Goal: Task Accomplishment & Management: Manage account settings

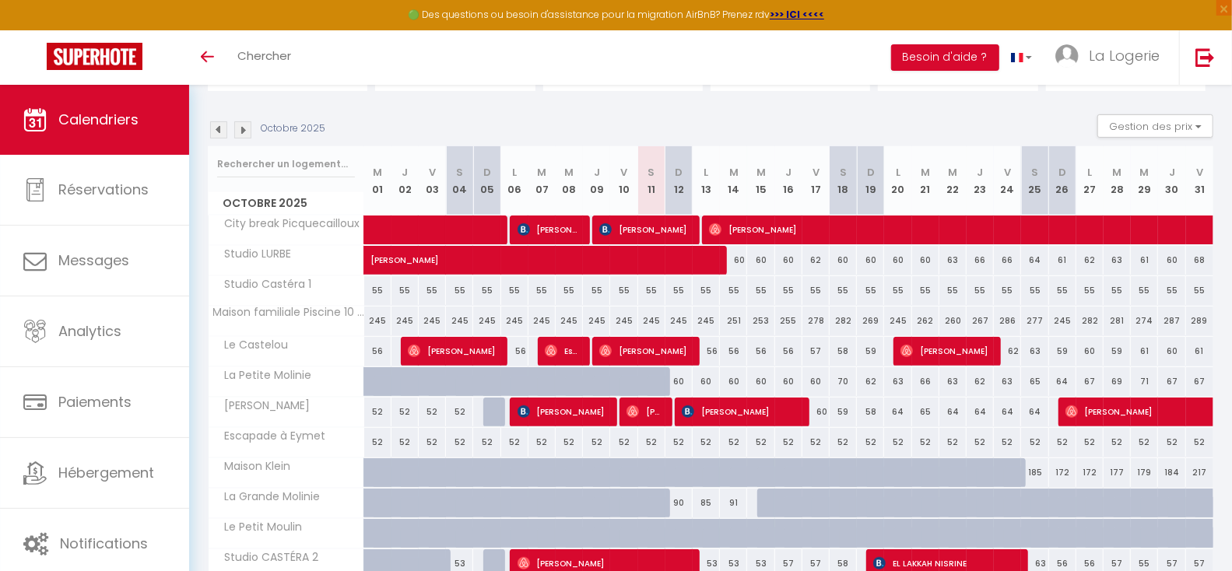
scroll to position [279, 0]
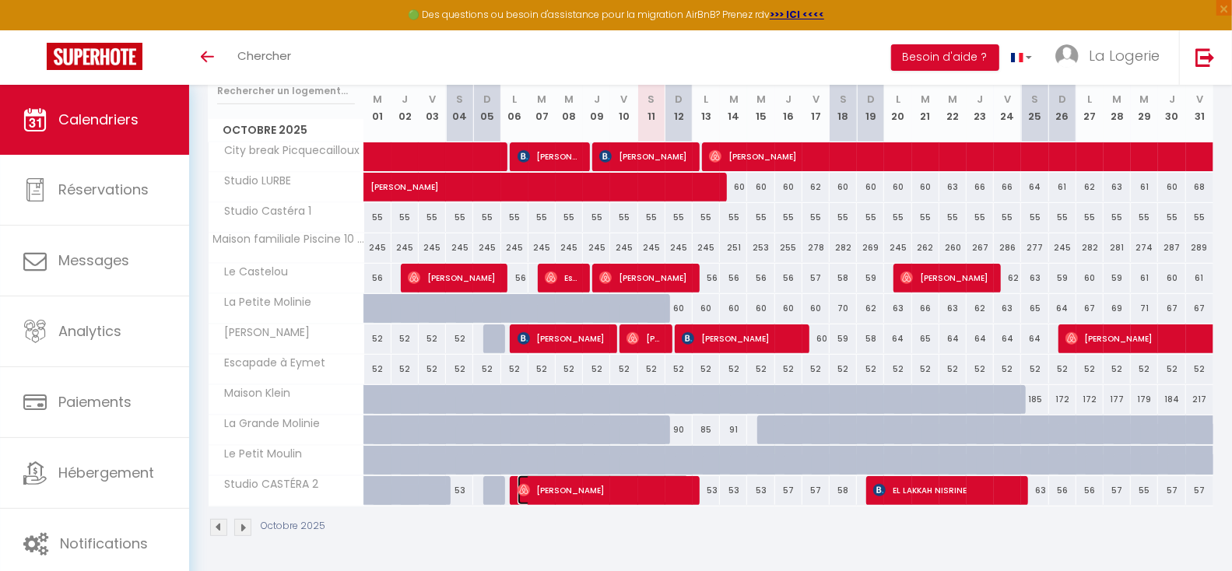
click at [612, 485] on span "[PERSON_NAME]" at bounding box center [603, 490] width 173 height 30
select select "31153"
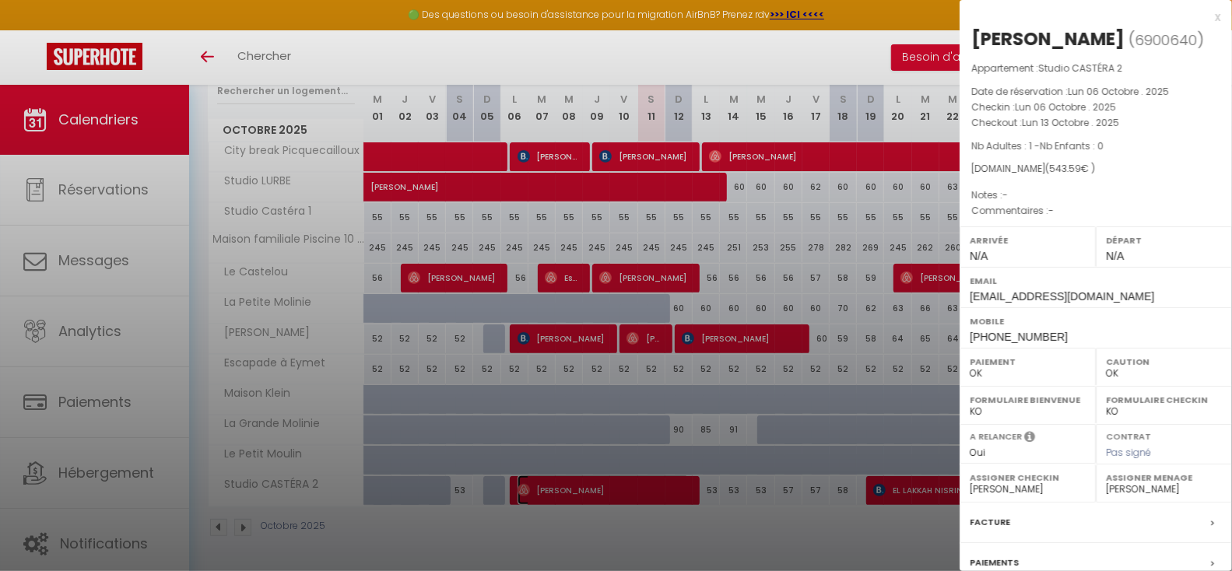
scroll to position [180, 0]
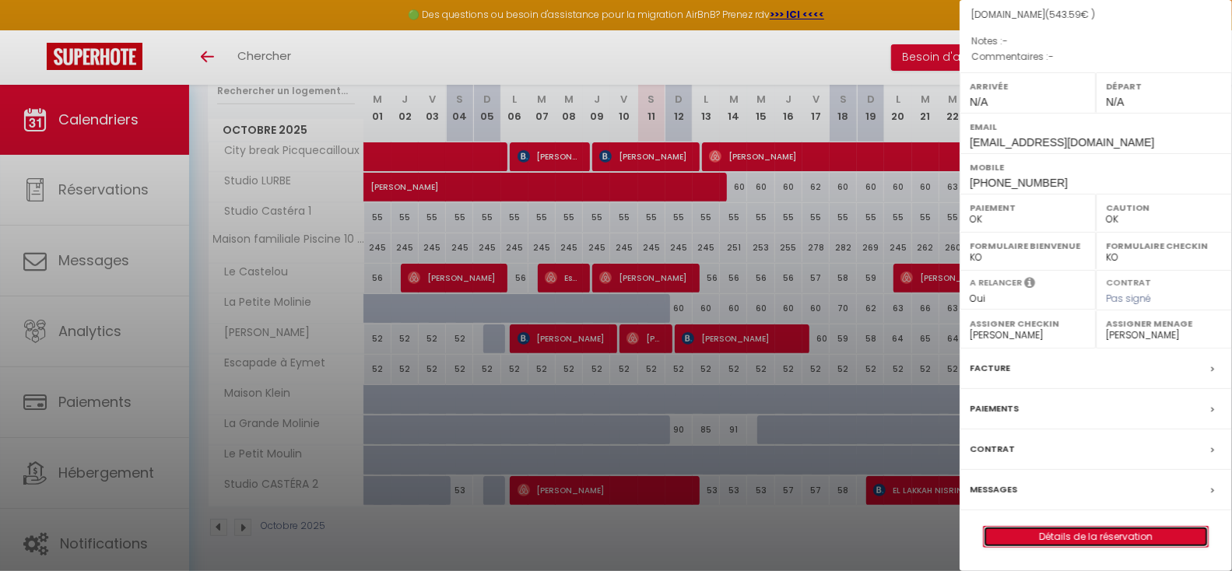
click at [1110, 536] on link "Détails de la réservation" at bounding box center [1095, 537] width 224 height 20
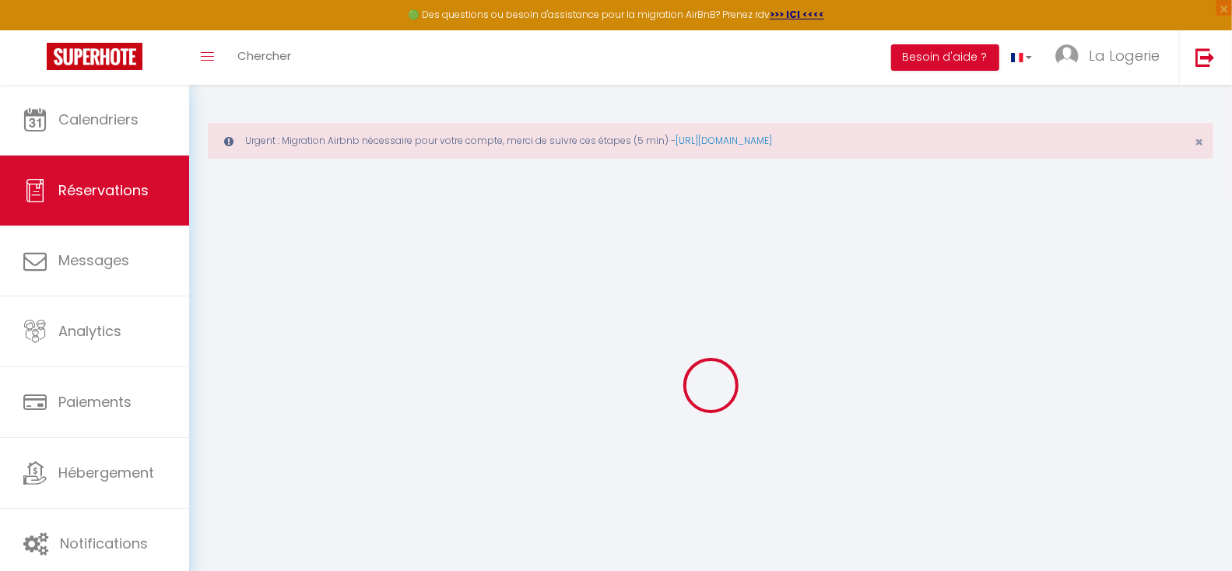
select select
checkbox input "false"
select select
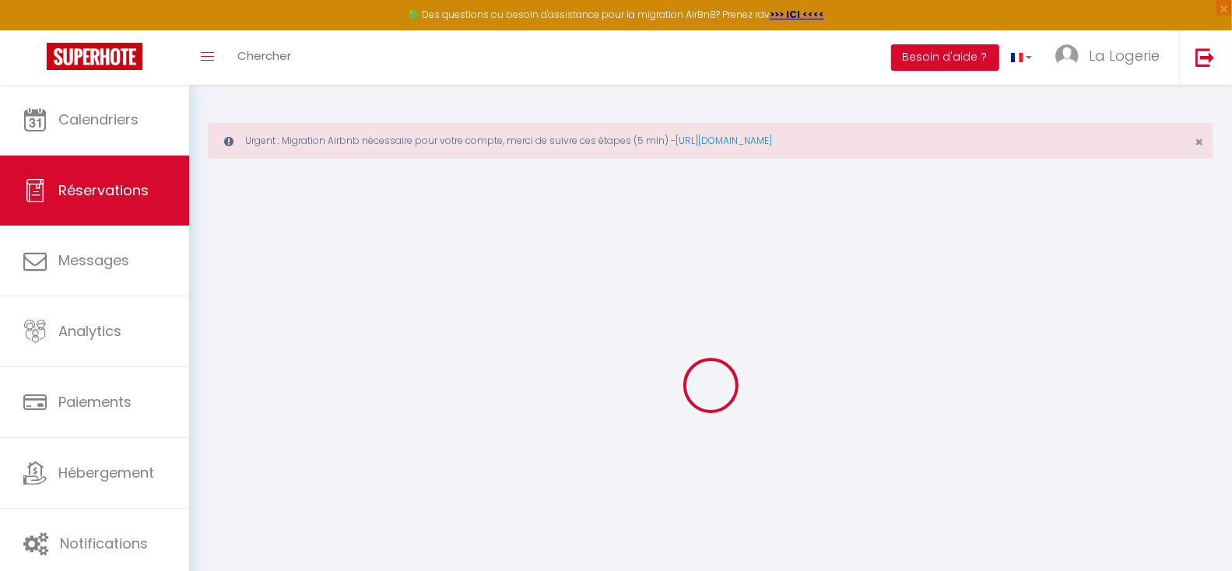
select select
checkbox input "false"
select select
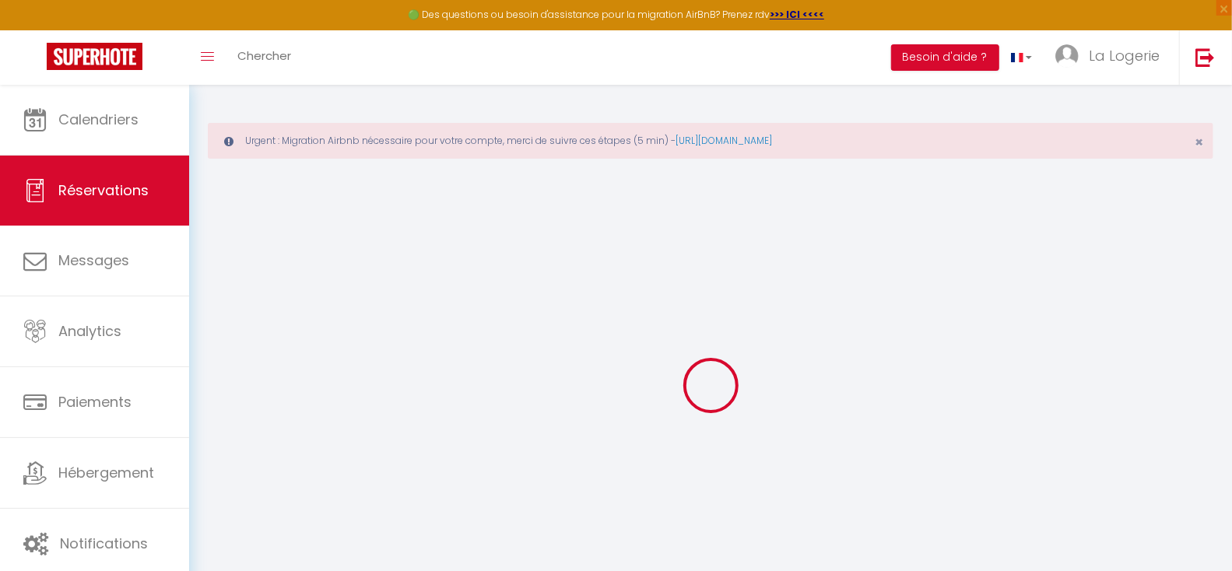
select select
checkbox input "false"
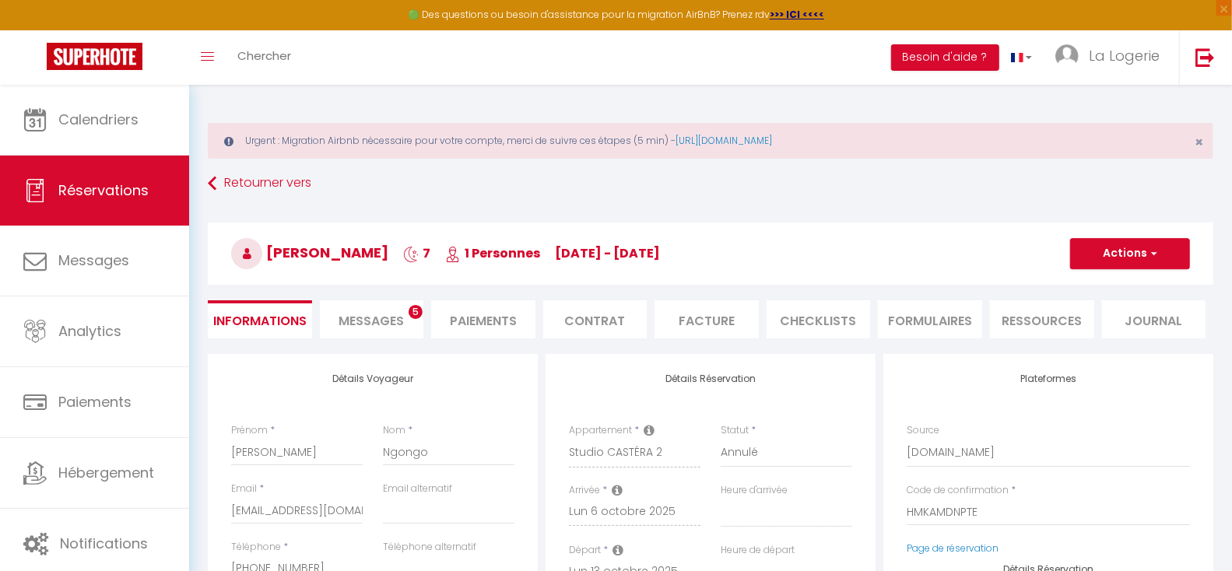
select select
type input "60"
type input "32.49"
select select
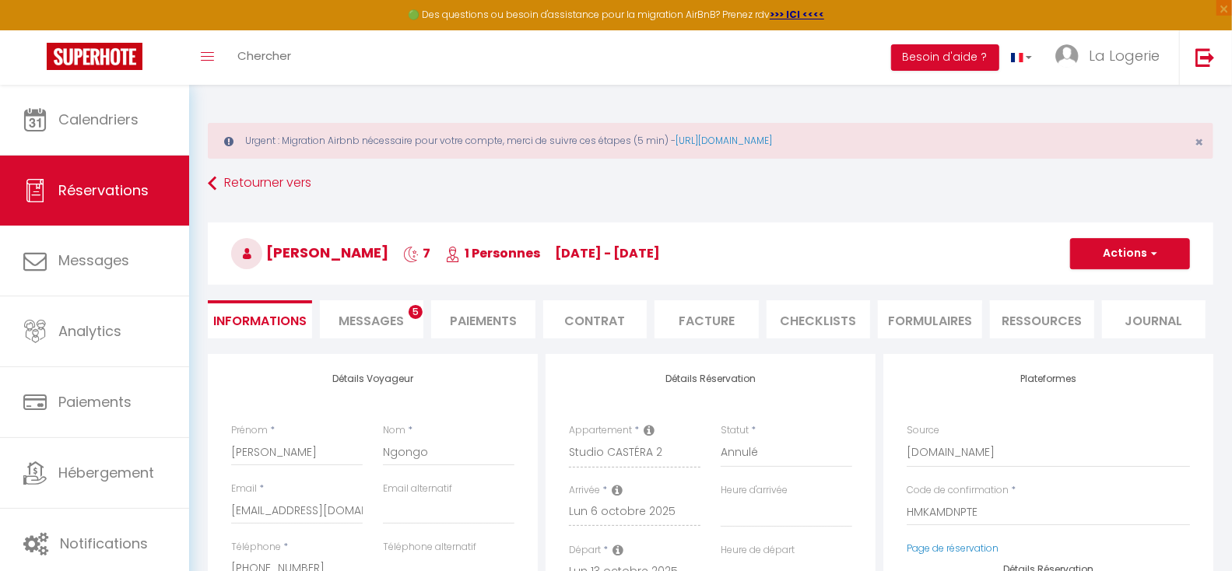
checkbox input "false"
select select
checkbox input "false"
select select
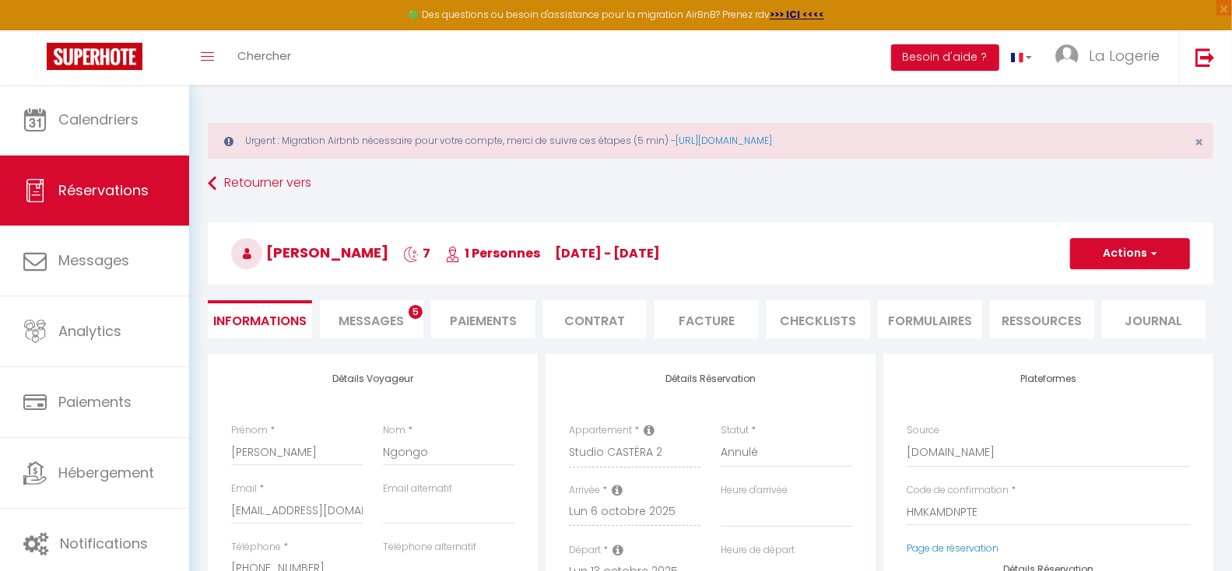
click at [379, 314] on span "Messages" at bounding box center [370, 321] width 65 height 18
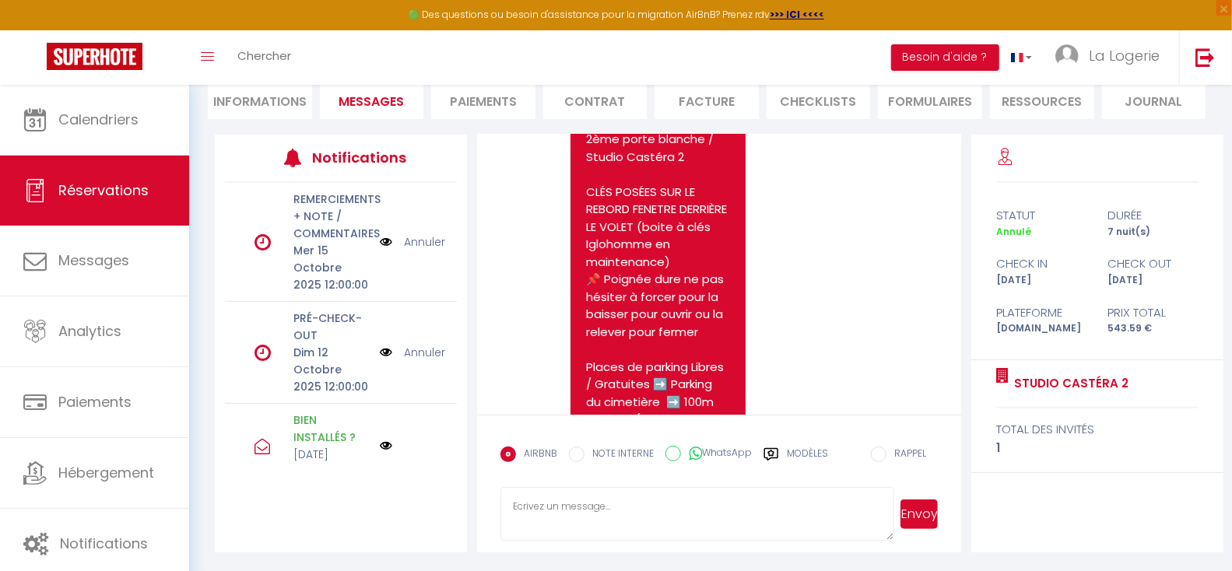
scroll to position [1963, 0]
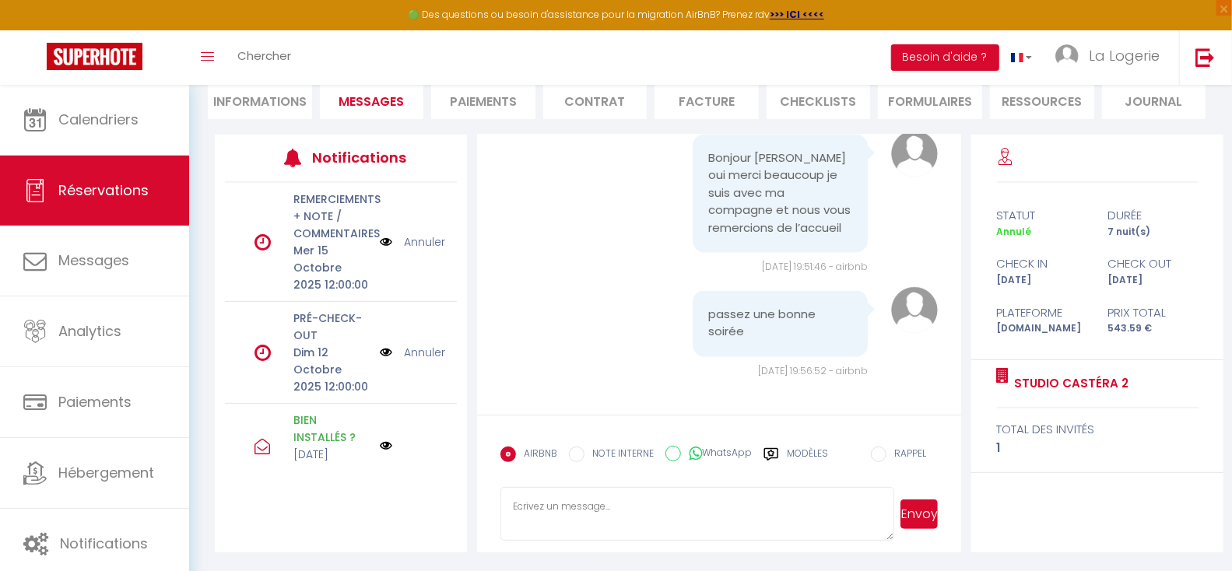
click at [574, 269] on div "[DATE] 19:51:46 - airbnb" at bounding box center [683, 268] width 367 height 15
